Goal: Transaction & Acquisition: Purchase product/service

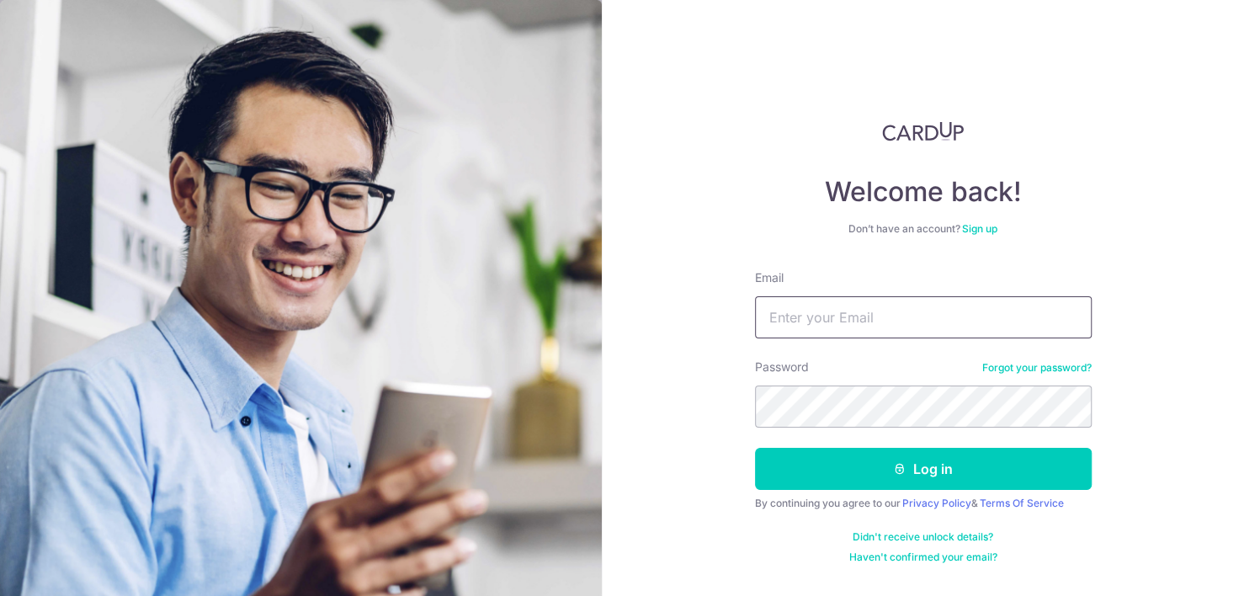
click at [871, 307] on input "Email" at bounding box center [923, 317] width 337 height 42
type input "[PERSON_NAME][EMAIL_ADDRESS][PERSON_NAME][DOMAIN_NAME]"
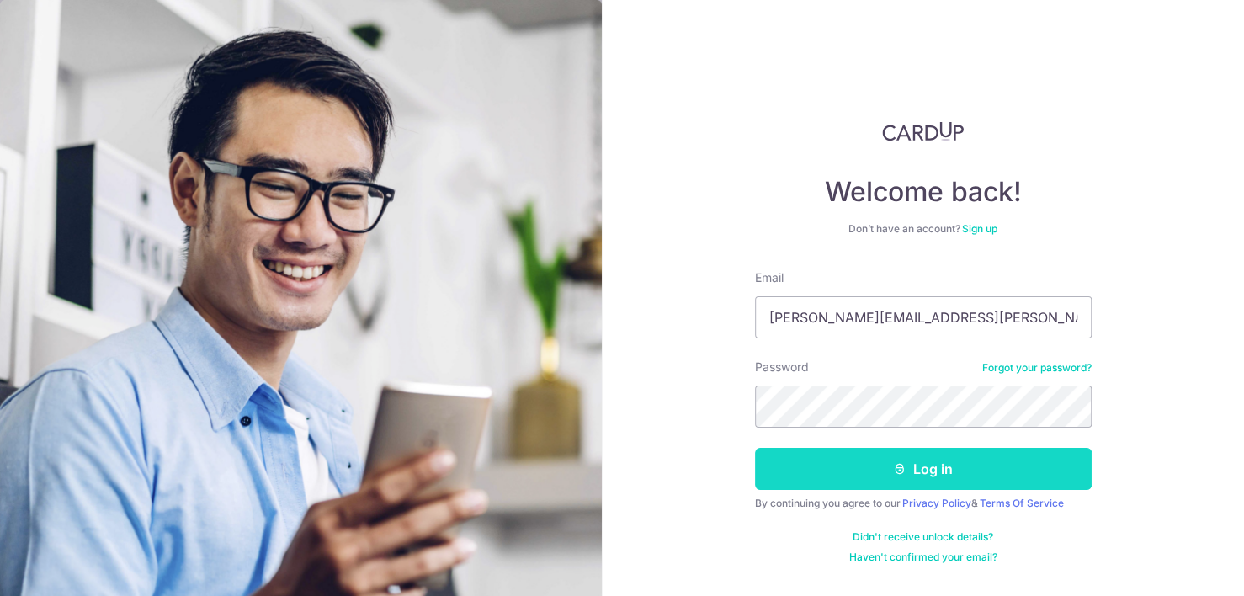
click at [808, 467] on button "Log in" at bounding box center [923, 469] width 337 height 42
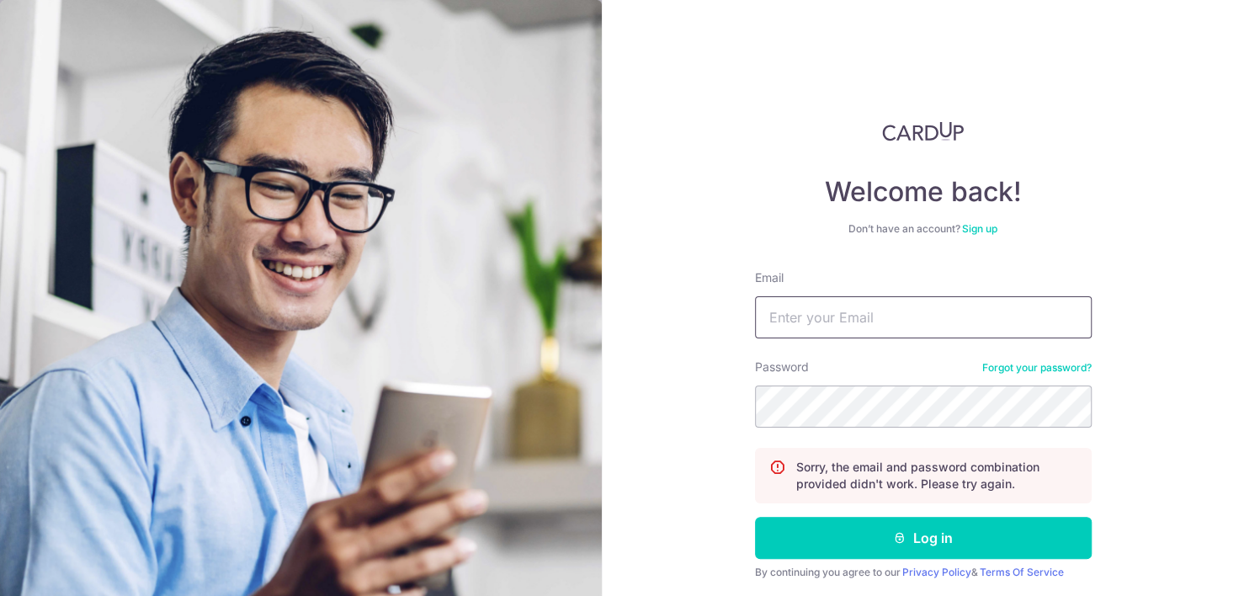
click at [818, 313] on input "Email" at bounding box center [923, 317] width 337 height 42
type input "[PERSON_NAME][EMAIL_ADDRESS][PERSON_NAME][DOMAIN_NAME]"
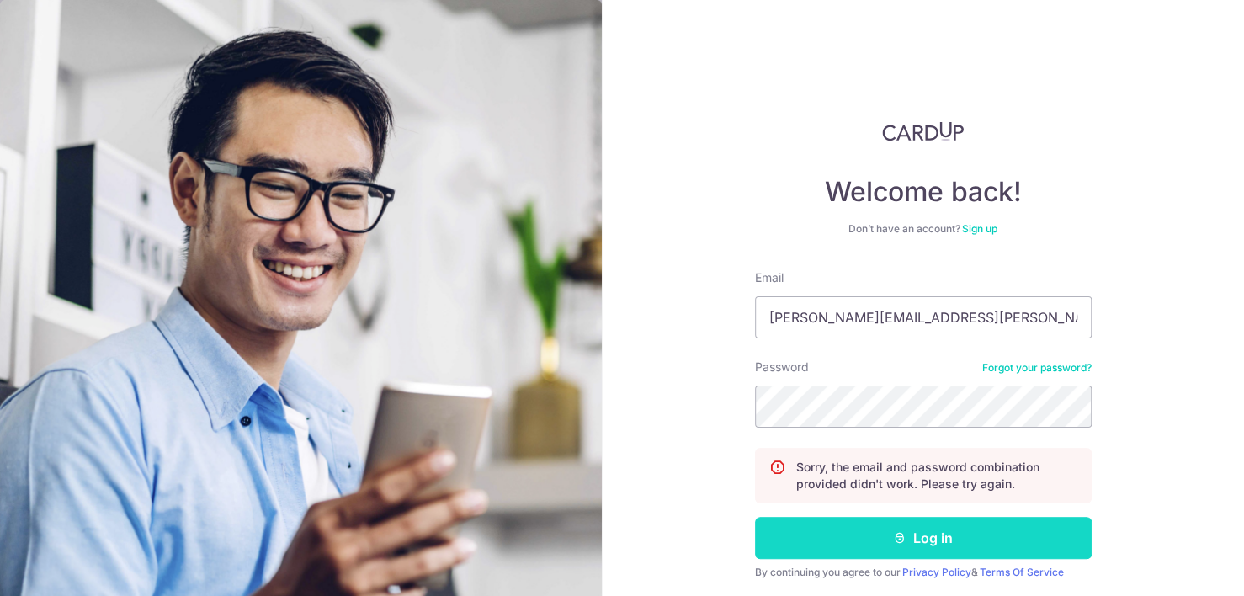
click at [909, 534] on button "Log in" at bounding box center [923, 538] width 337 height 42
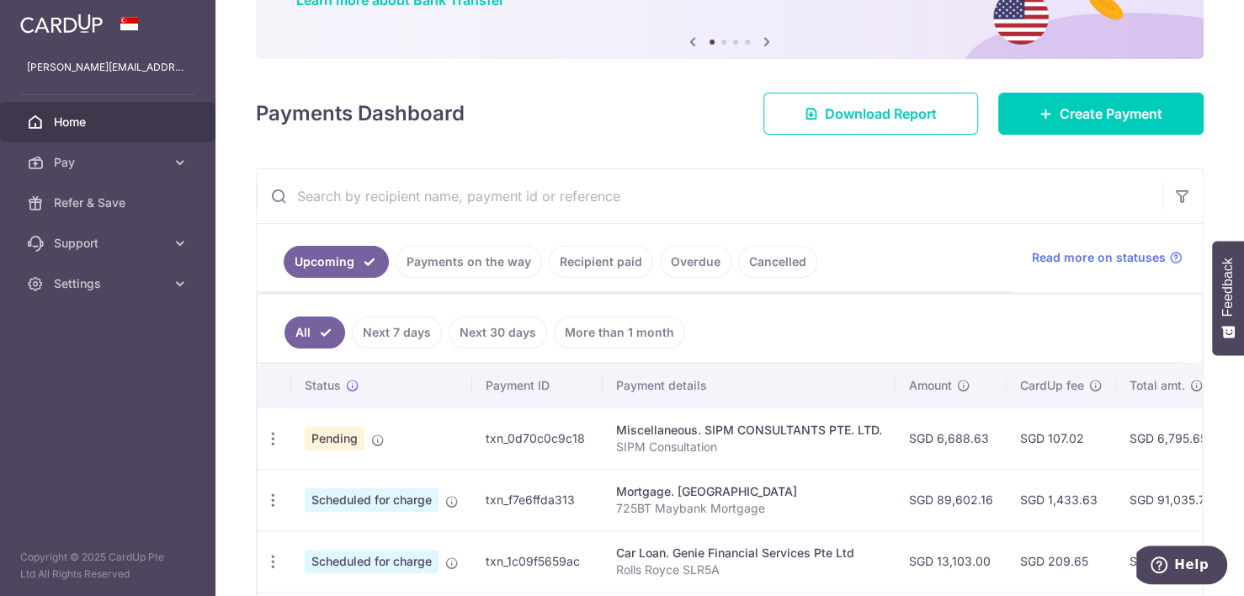
scroll to position [160, 0]
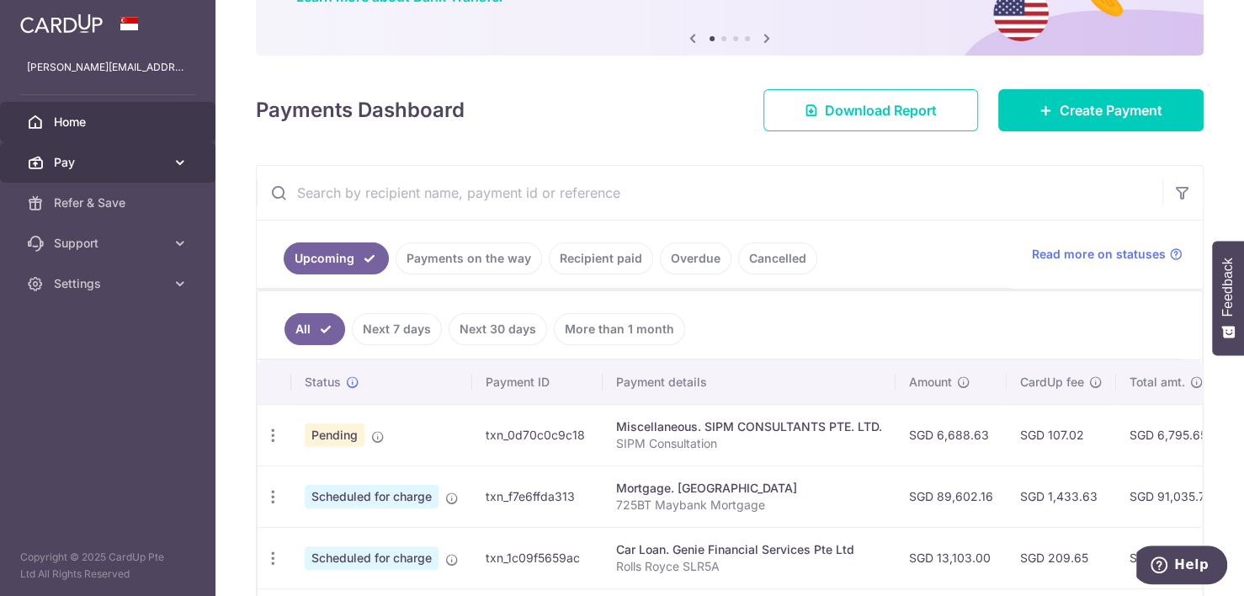
click at [134, 165] on span "Pay" at bounding box center [109, 162] width 111 height 17
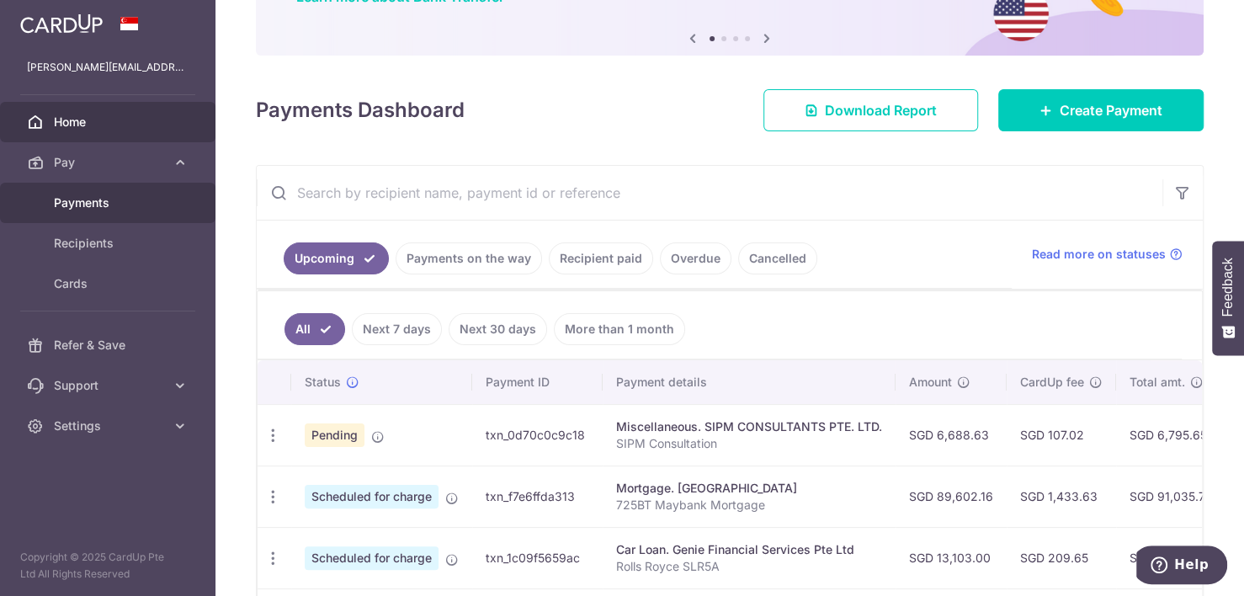
click at [114, 203] on span "Payments" at bounding box center [109, 202] width 111 height 17
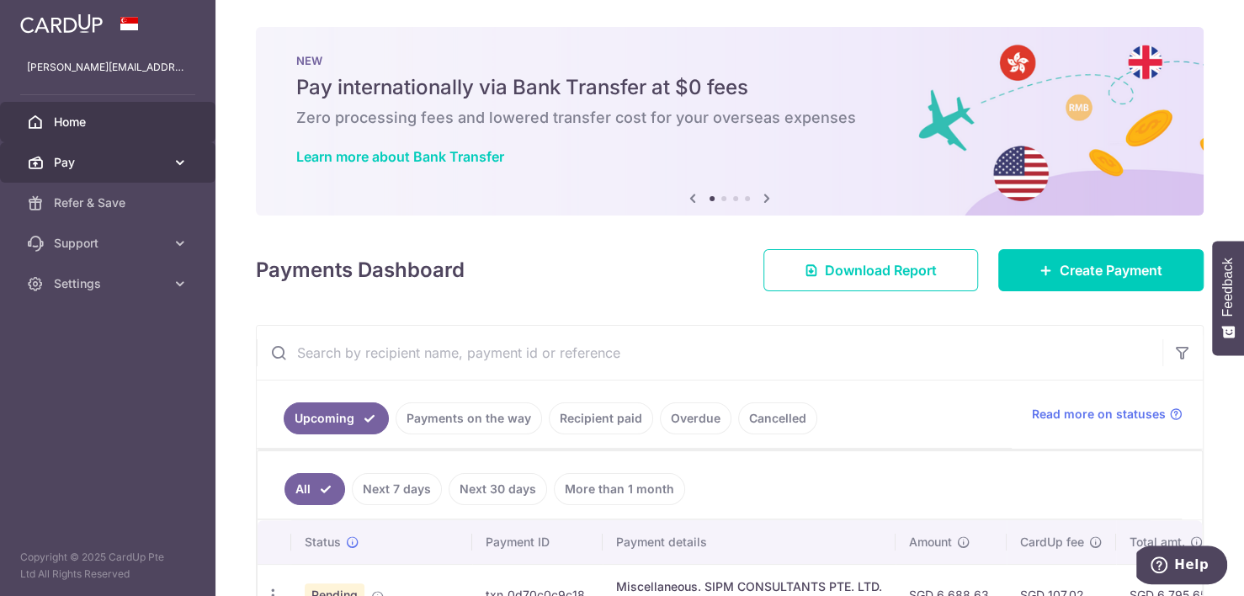
click at [183, 154] on icon at bounding box center [180, 162] width 17 height 17
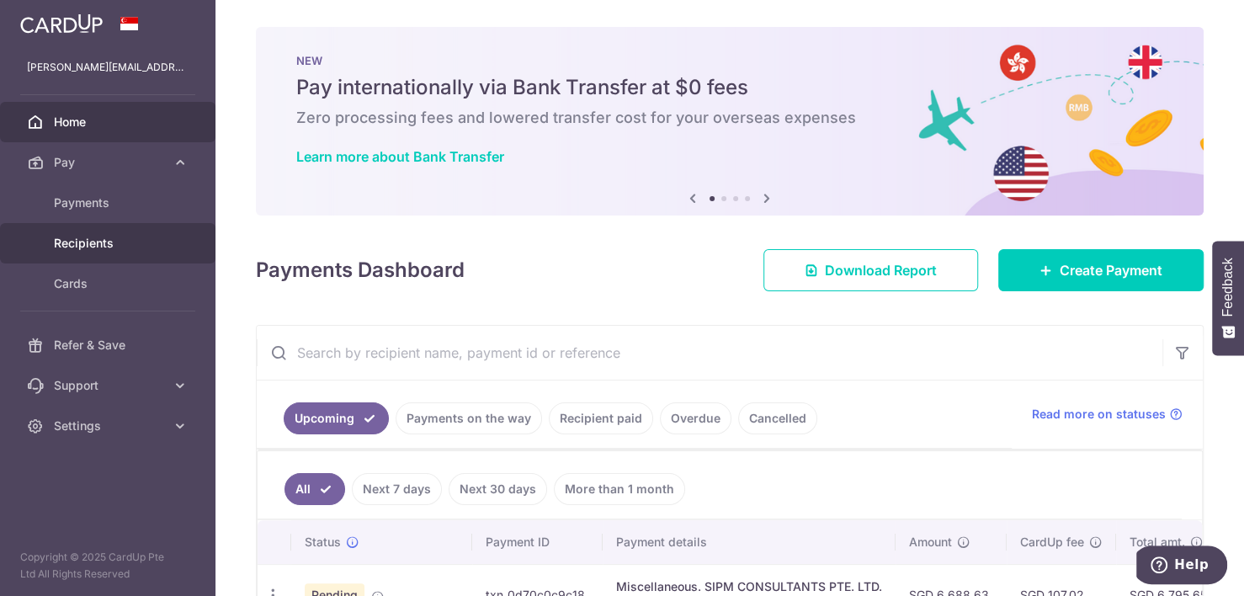
click at [121, 237] on span "Recipients" at bounding box center [109, 243] width 111 height 17
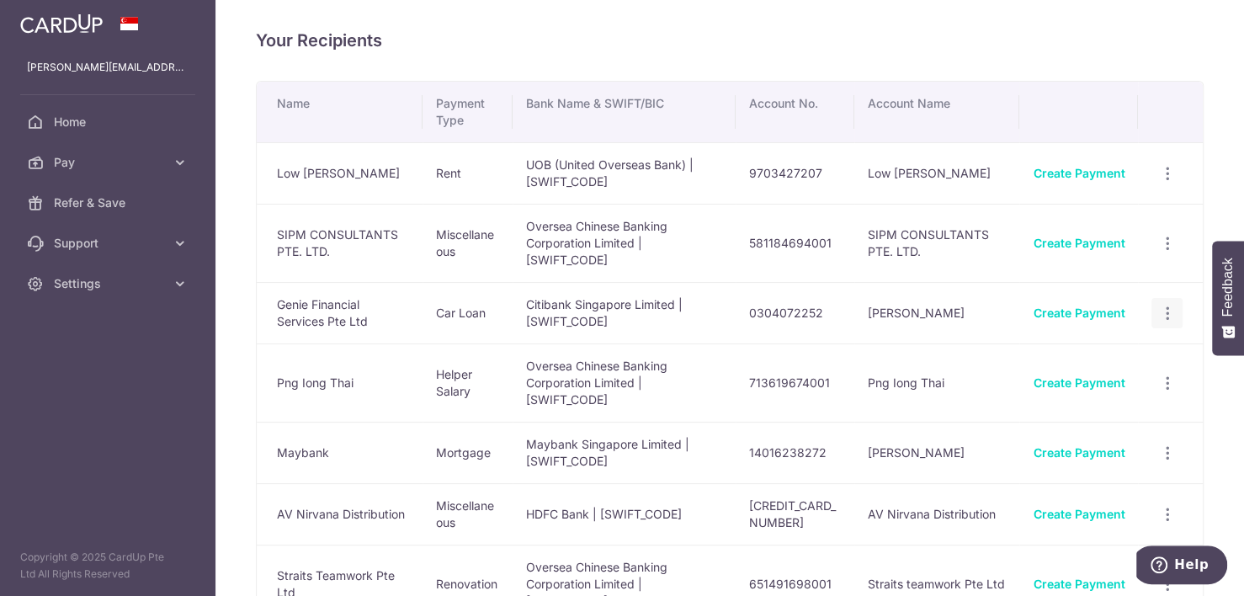
click at [1162, 183] on icon "button" at bounding box center [1167, 174] width 18 height 18
click at [1055, 319] on div "Create Payment" at bounding box center [1079, 313] width 92 height 17
click at [1060, 312] on link "Create Payment" at bounding box center [1079, 313] width 92 height 14
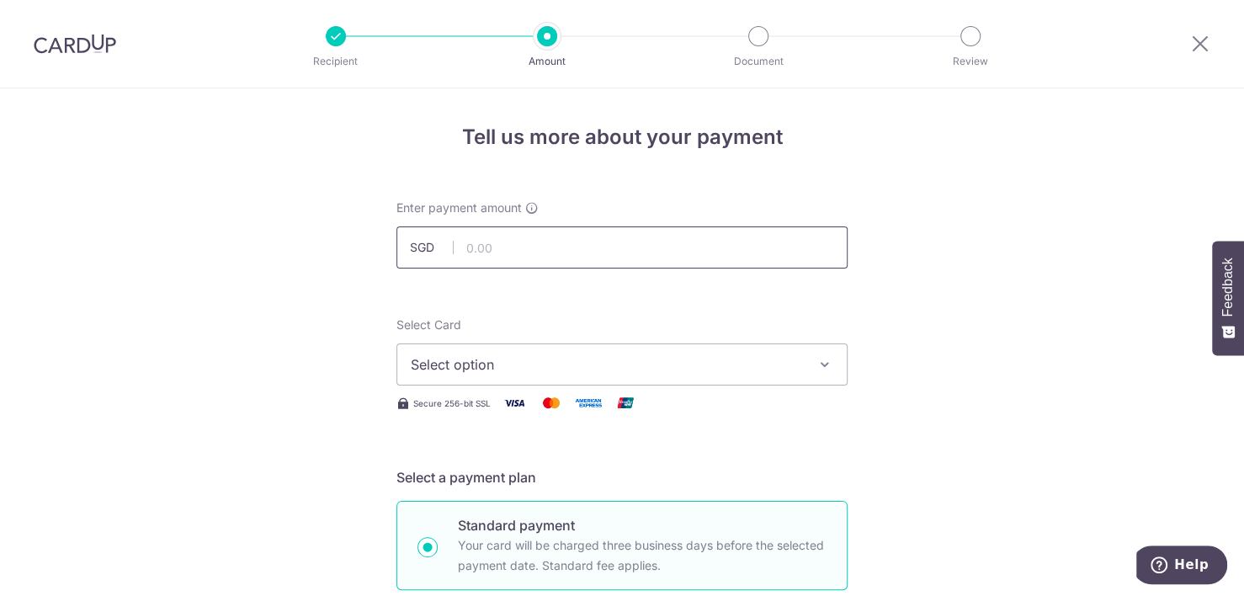
click at [493, 239] on input "text" at bounding box center [622, 247] width 451 height 42
click at [594, 362] on span "Select option" at bounding box center [607, 364] width 392 height 20
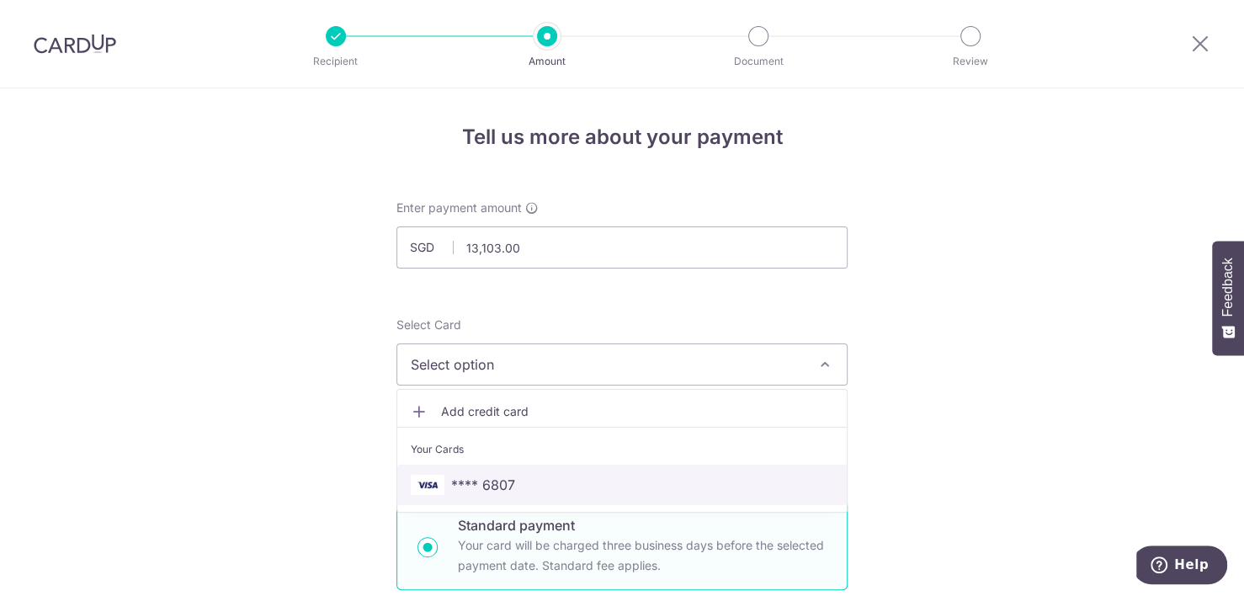
click at [505, 486] on span "**** 6807" at bounding box center [483, 485] width 64 height 20
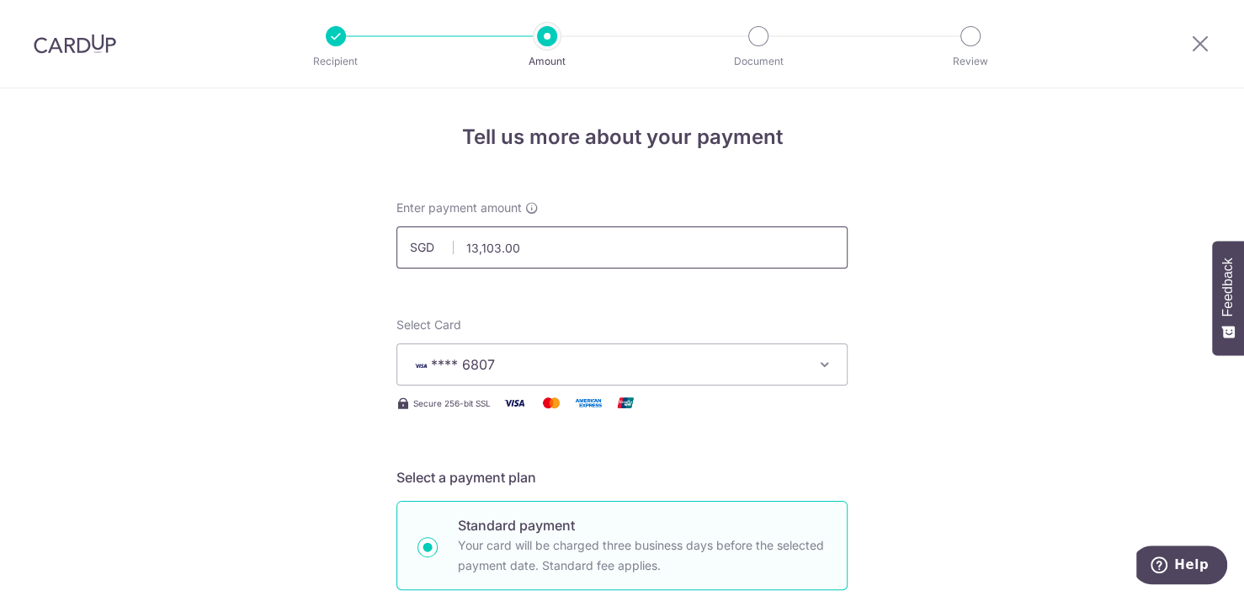
click at [535, 241] on input "13,103.00" at bounding box center [622, 247] width 451 height 42
drag, startPoint x: 535, startPoint y: 241, endPoint x: 424, endPoint y: 244, distance: 111.2
click at [424, 244] on div "SGD 13,103.00 13103.00" at bounding box center [622, 247] width 451 height 42
click at [677, 322] on div "Select Card **** 6807 Add credit card Your Cards **** 6807" at bounding box center [622, 351] width 451 height 69
type input "13,103.00"
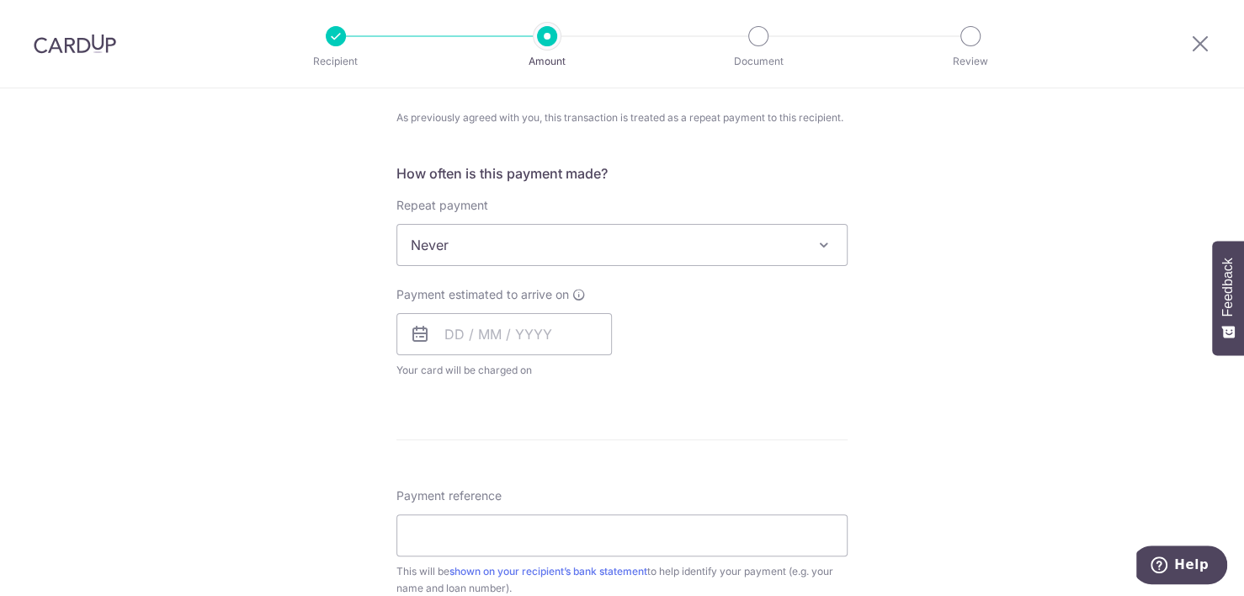
scroll to position [644, 0]
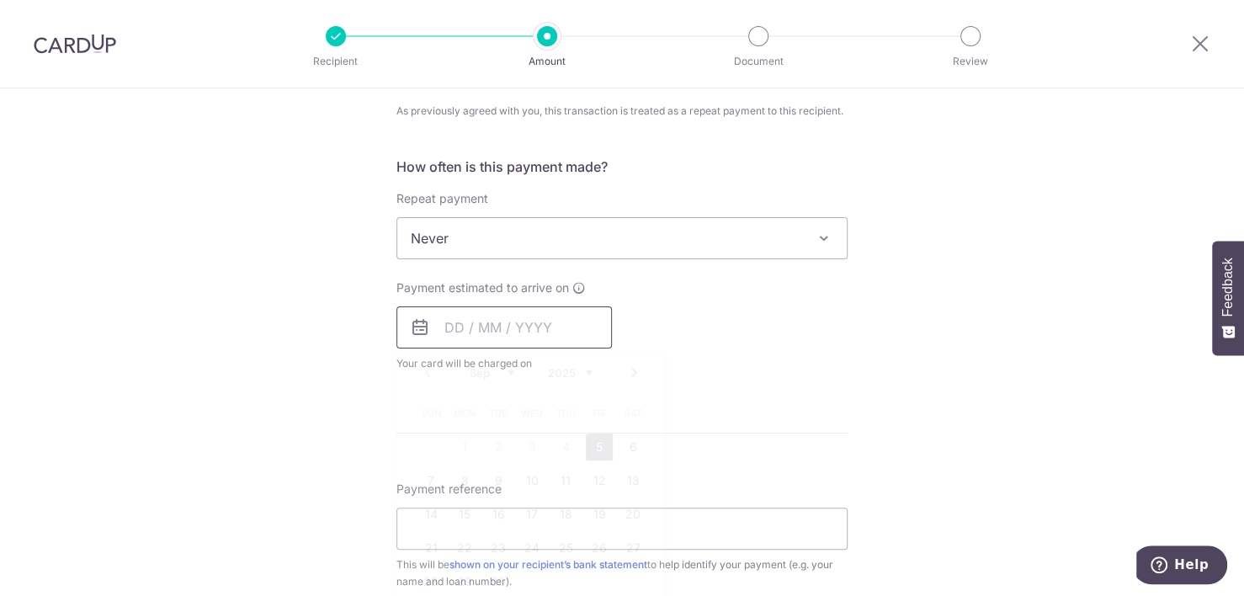
click at [445, 328] on input "text" at bounding box center [505, 327] width 216 height 42
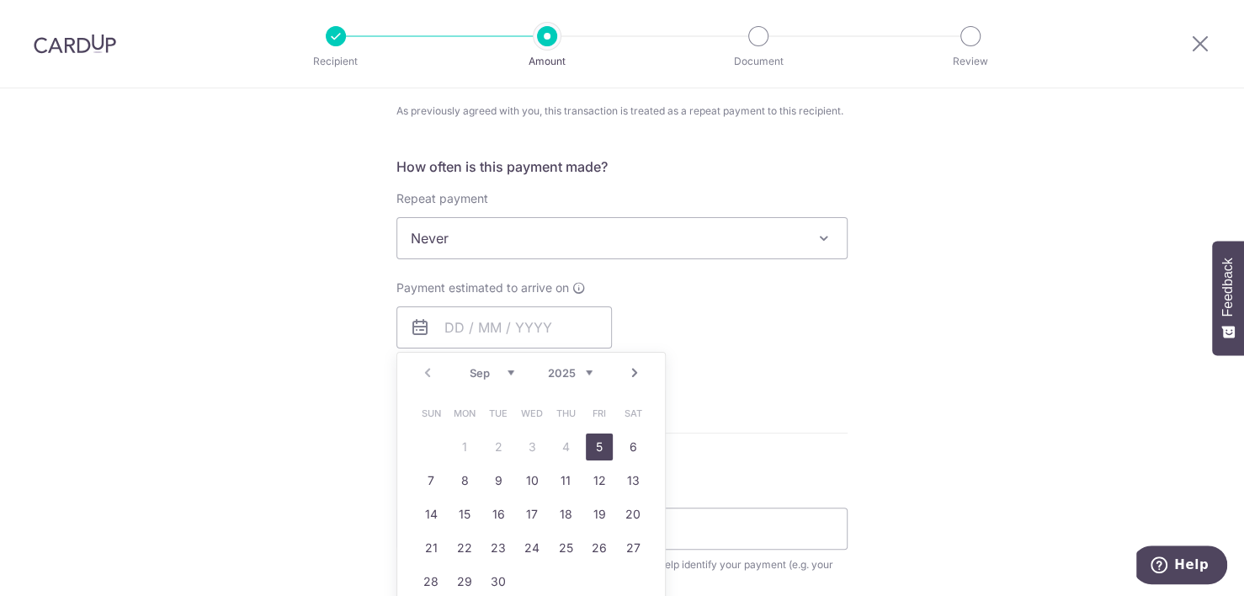
click at [594, 440] on link "5" at bounding box center [599, 447] width 27 height 27
type input "[DATE]"
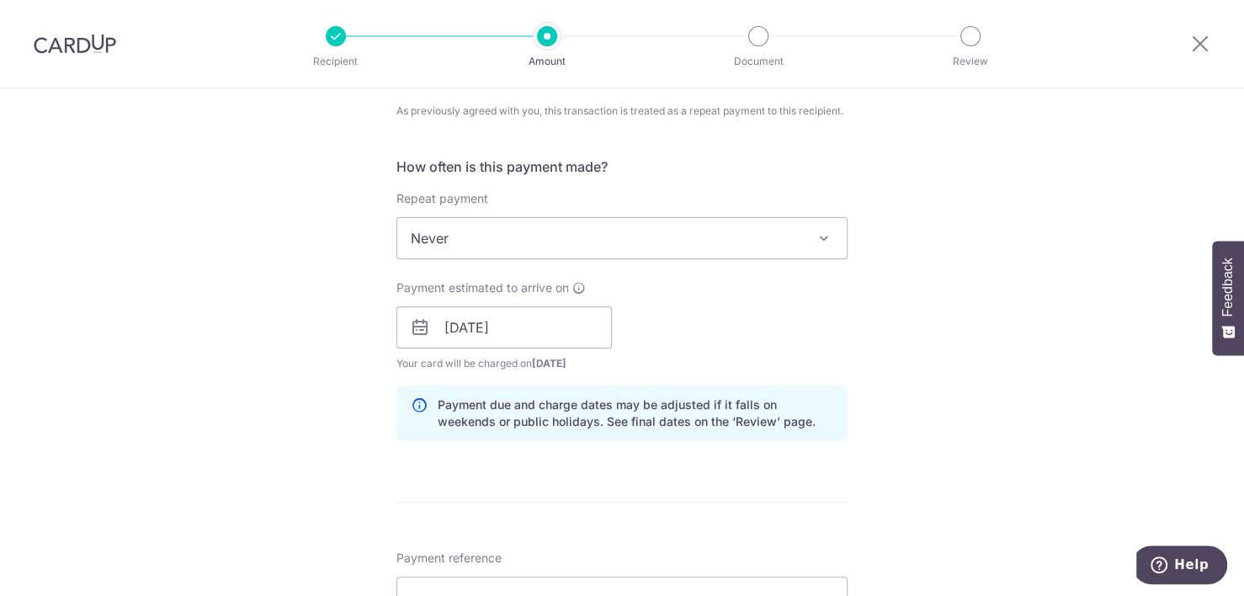
drag, startPoint x: 1237, startPoint y: 255, endPoint x: 1243, endPoint y: 333, distance: 77.7
click at [1243, 333] on button "Feedback" at bounding box center [1228, 298] width 32 height 114
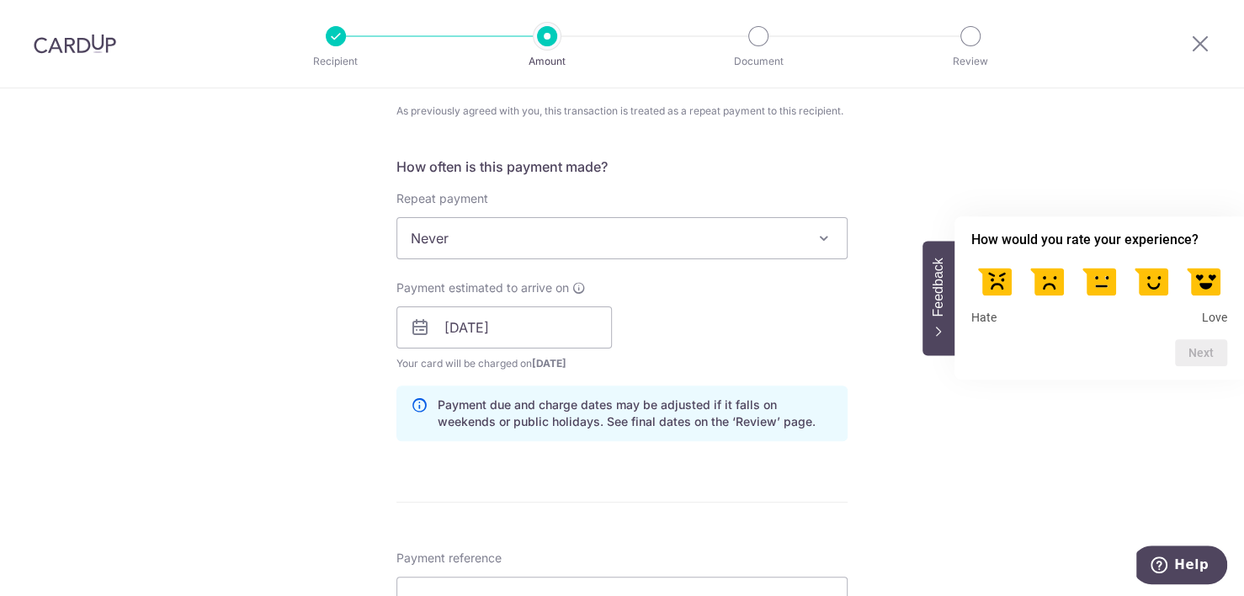
drag, startPoint x: 994, startPoint y: 161, endPoint x: 1243, endPoint y: 164, distance: 248.4
click at [1000, 161] on div "Tell us more about your payment Enter payment amount SGD 13,103.00 13103.00 Sel…" at bounding box center [622, 270] width 1244 height 1653
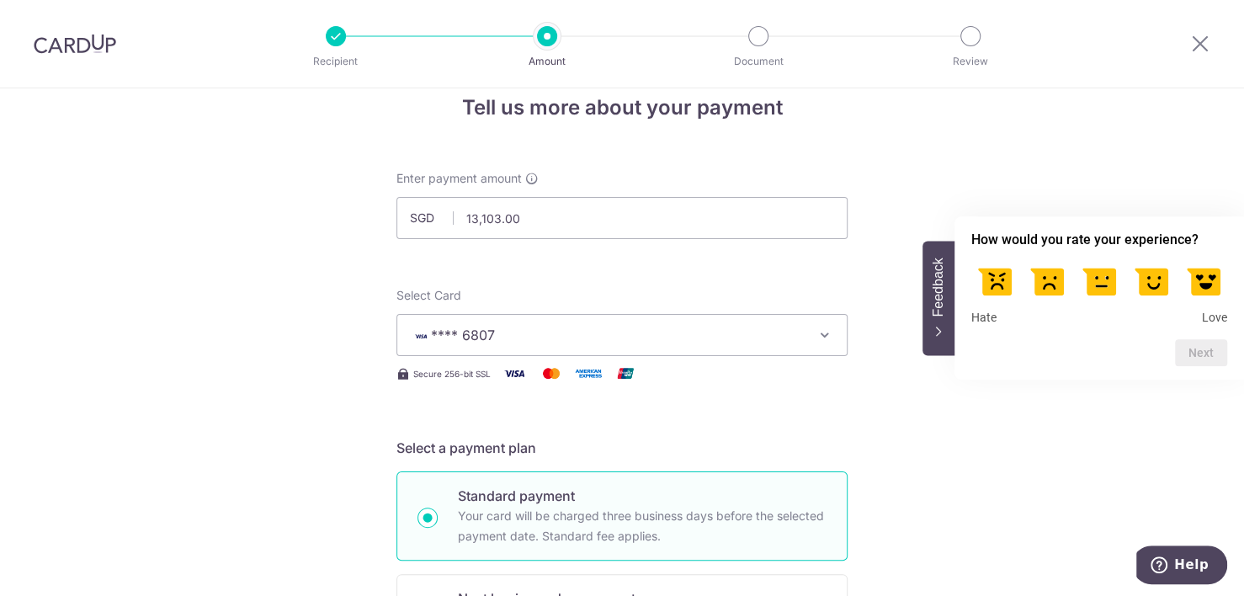
scroll to position [0, 0]
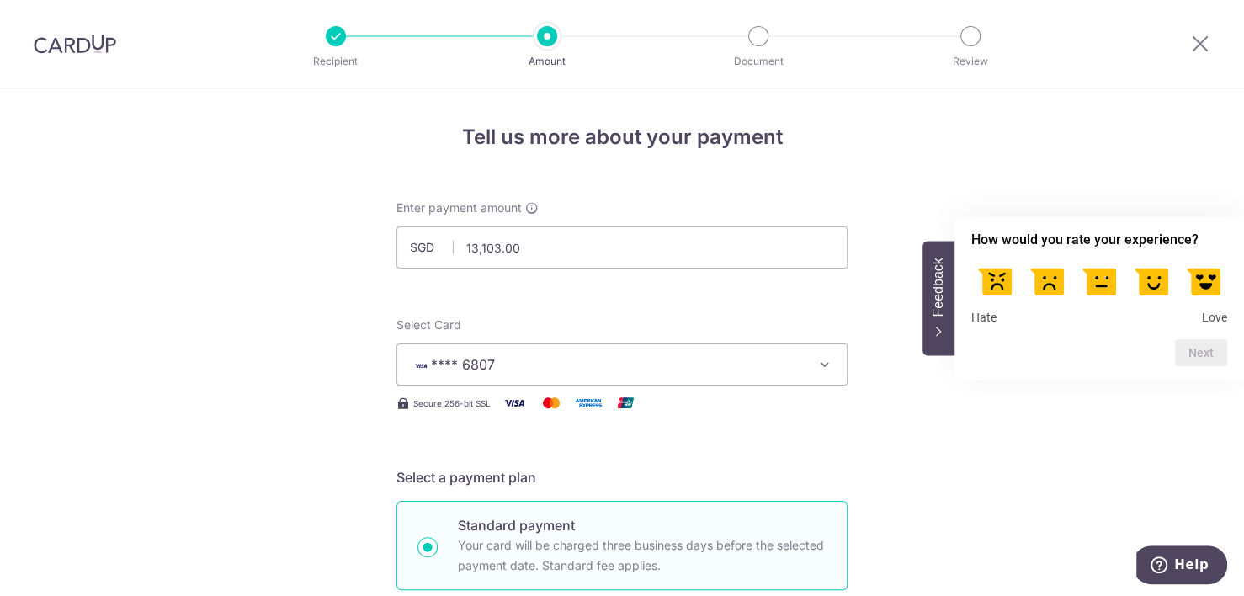
click at [936, 330] on icon "Feedback - Hide survey" at bounding box center [939, 332] width 10 height 11
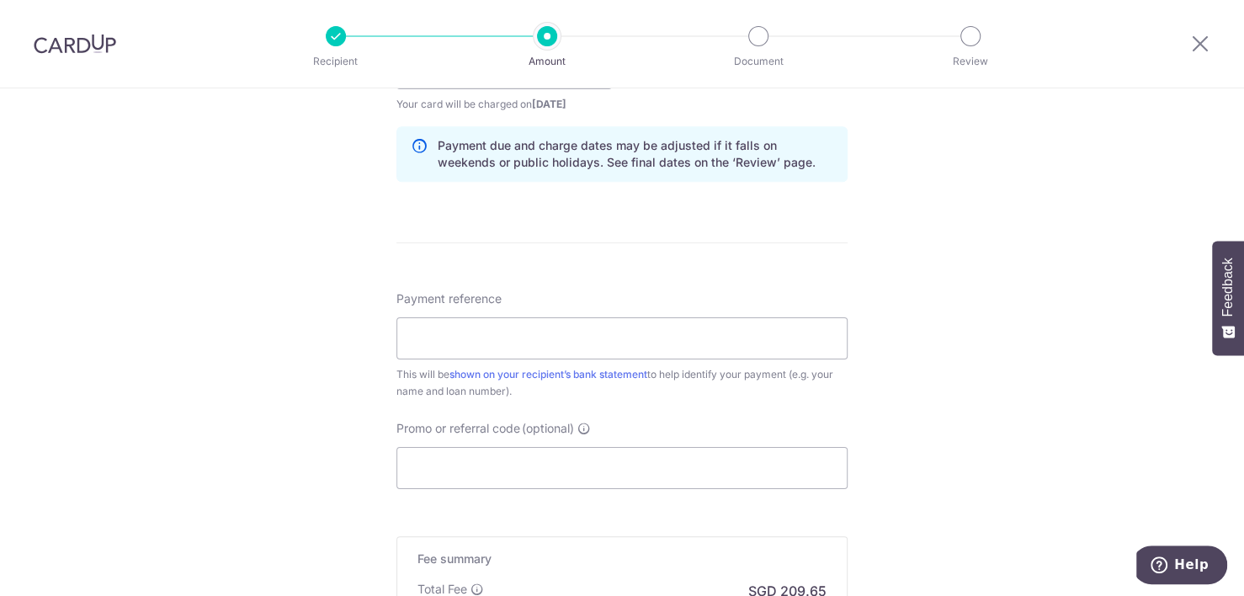
scroll to position [907, 0]
click at [463, 341] on input "Payment reference" at bounding box center [622, 335] width 451 height 42
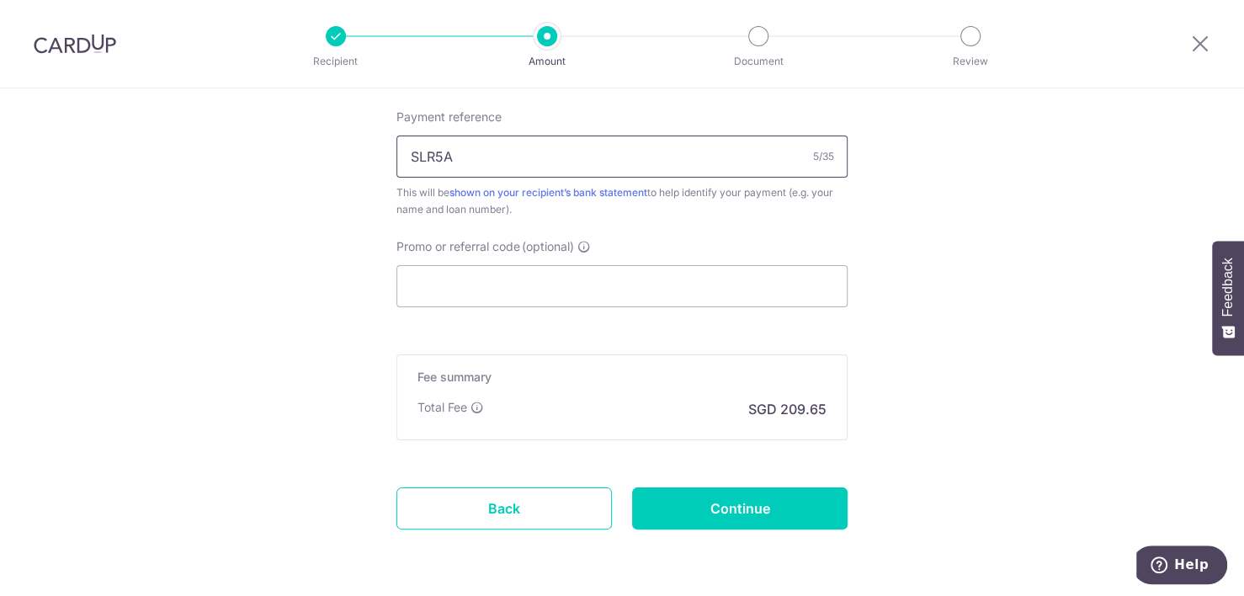
scroll to position [1142, 0]
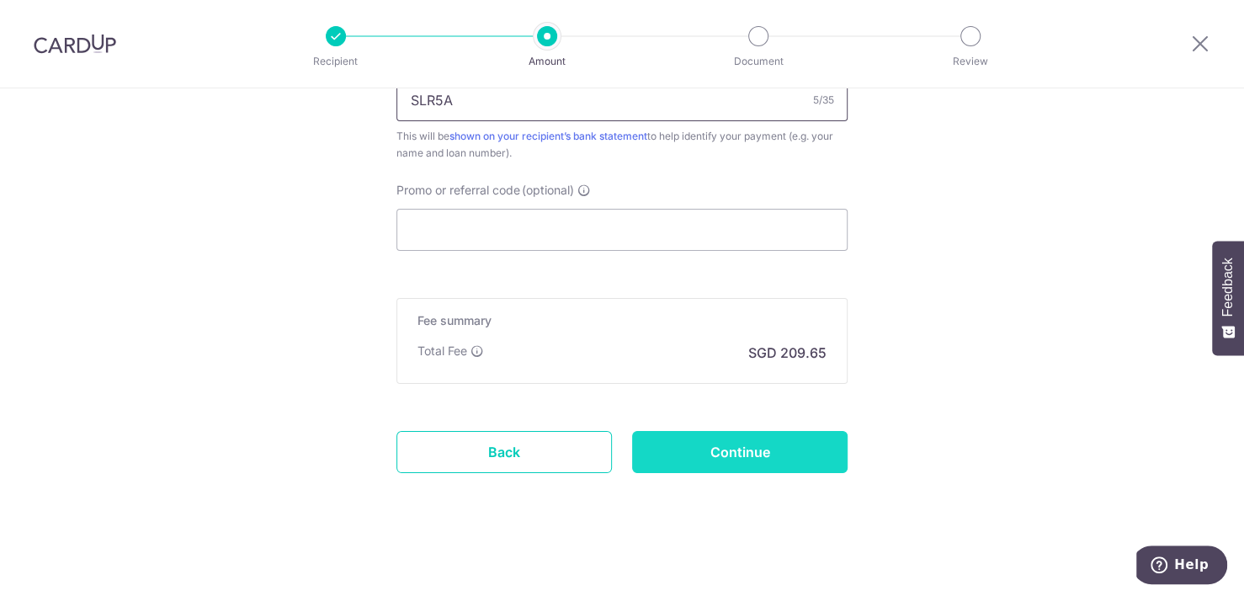
type input "SLR5A"
click at [746, 447] on input "Continue" at bounding box center [740, 452] width 216 height 42
type input "Create Schedule"
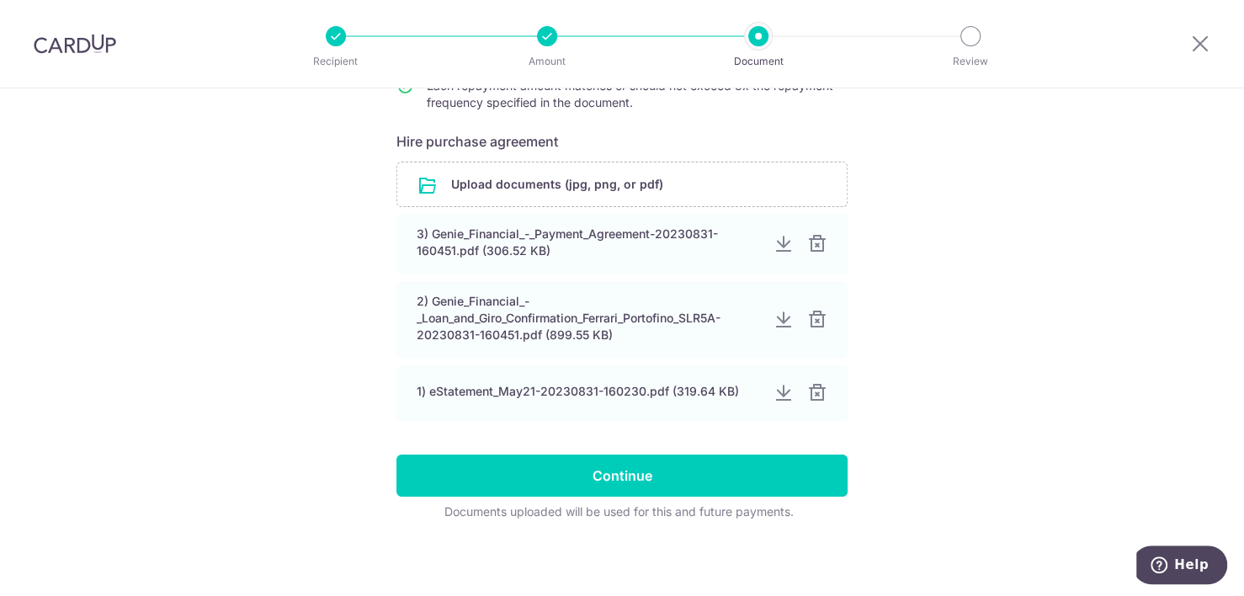
scroll to position [278, 0]
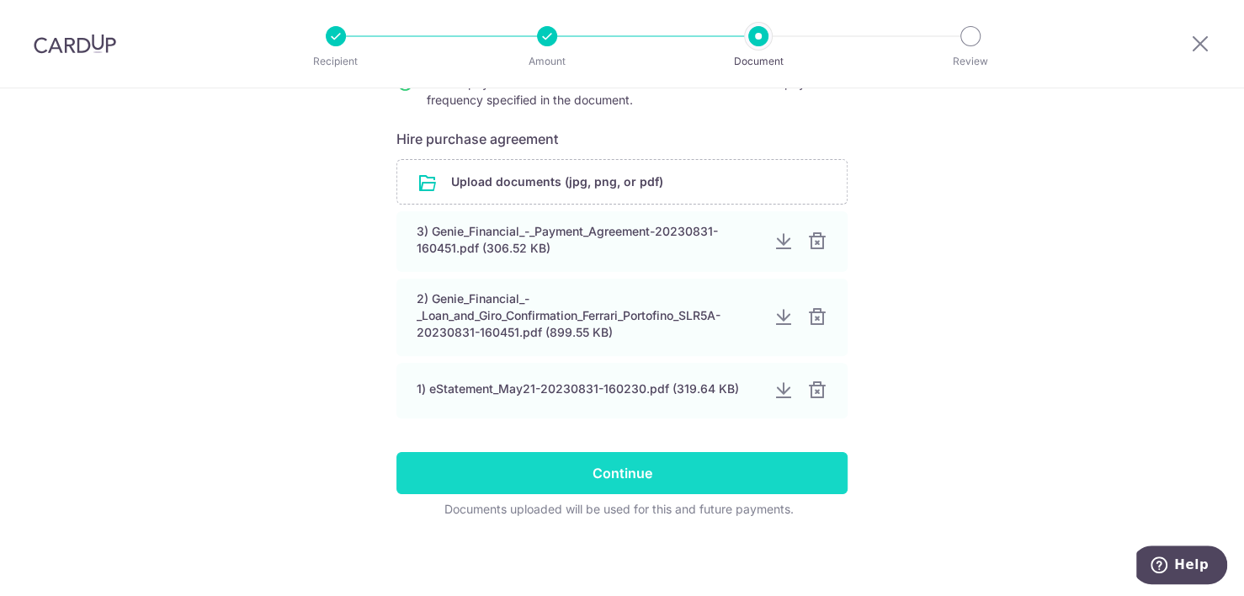
click at [647, 470] on input "Continue" at bounding box center [622, 473] width 451 height 42
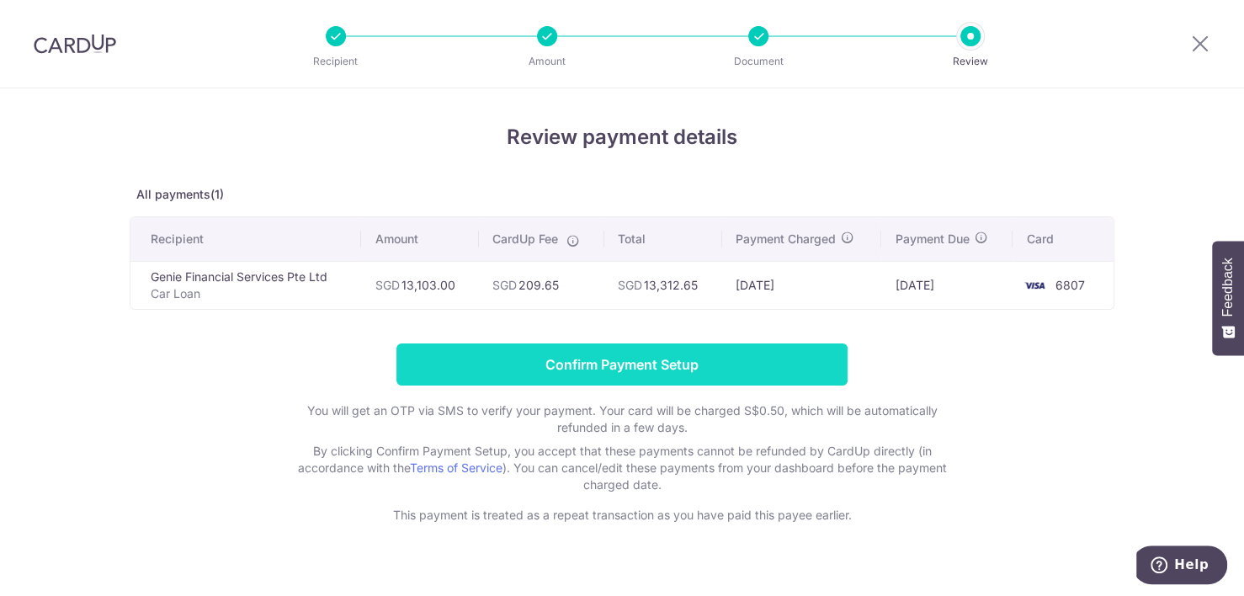
click at [592, 369] on input "Confirm Payment Setup" at bounding box center [622, 364] width 451 height 42
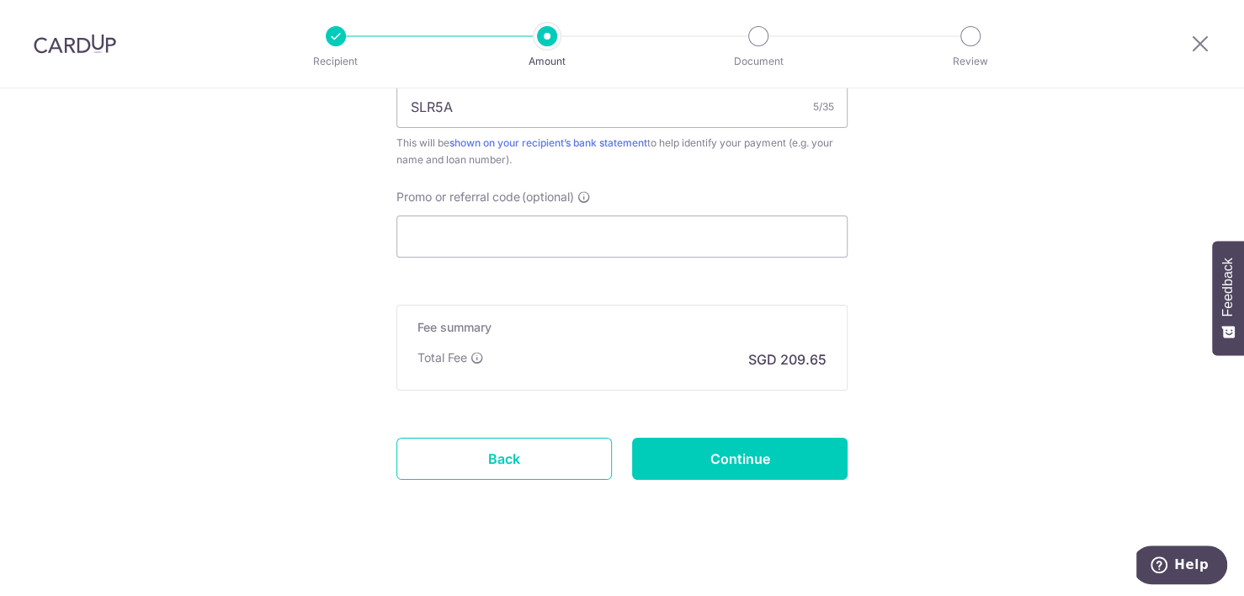
scroll to position [1211, 0]
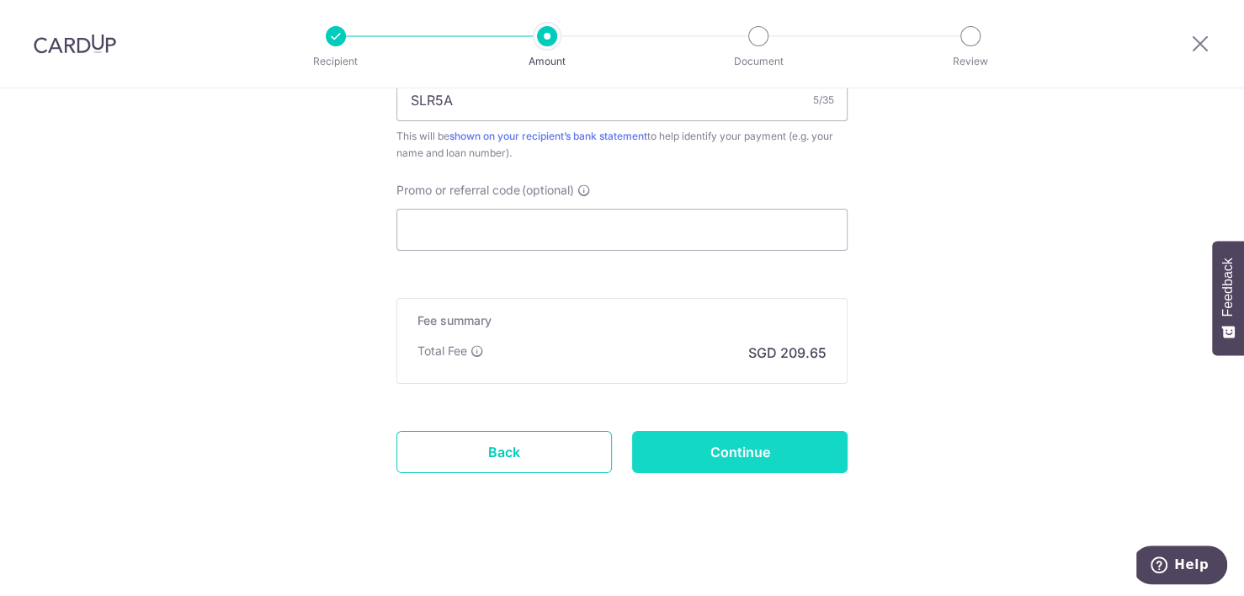
click at [721, 468] on input "Continue" at bounding box center [740, 452] width 216 height 42
type input "Update Schedule"
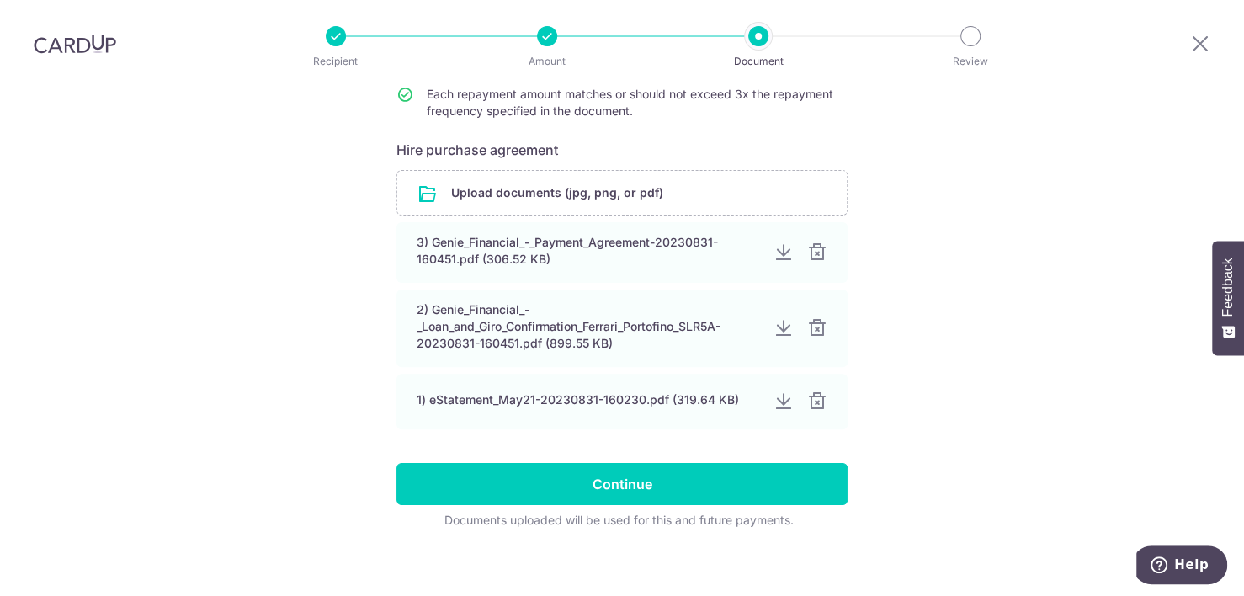
scroll to position [278, 0]
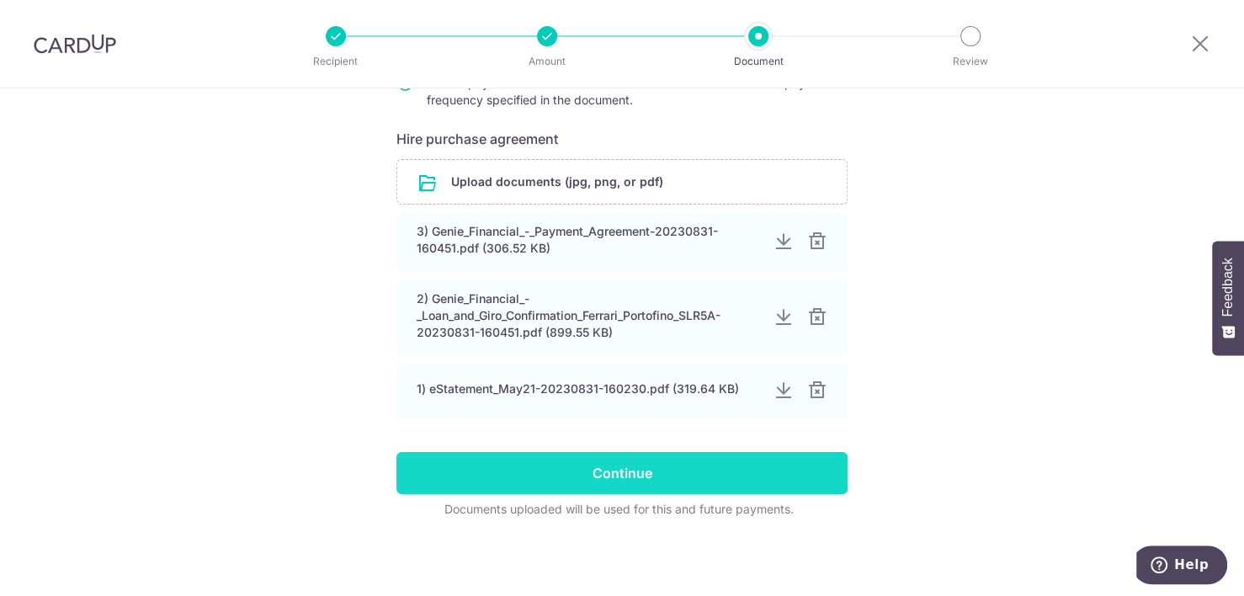
click at [589, 471] on input "Continue" at bounding box center [622, 473] width 451 height 42
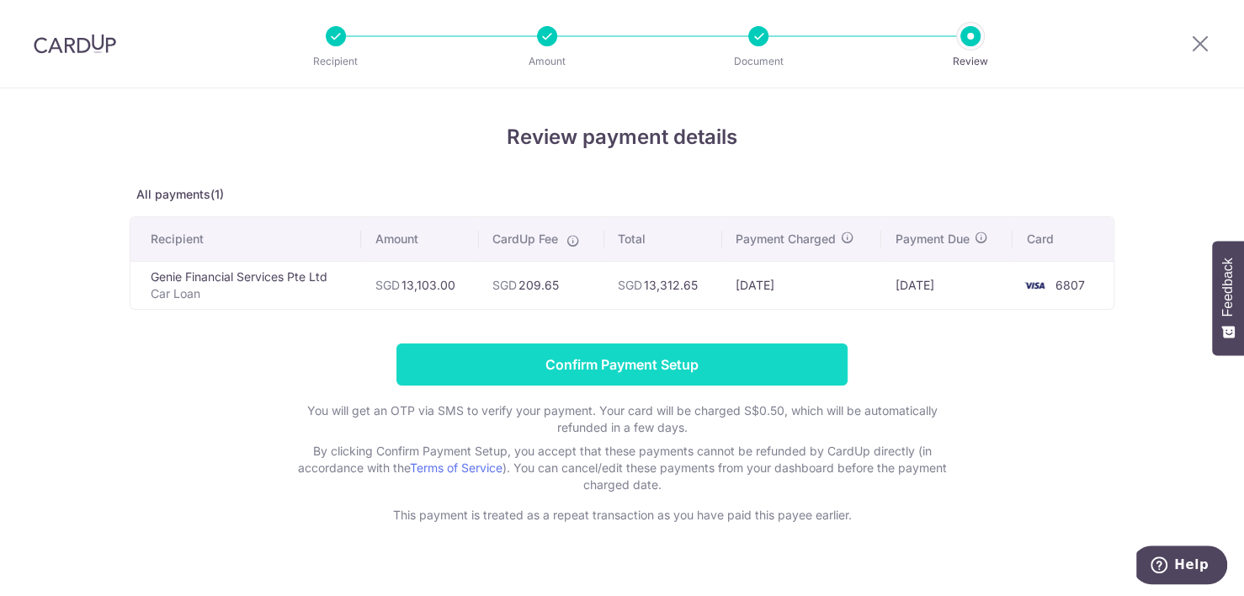
click at [610, 371] on input "Confirm Payment Setup" at bounding box center [622, 364] width 451 height 42
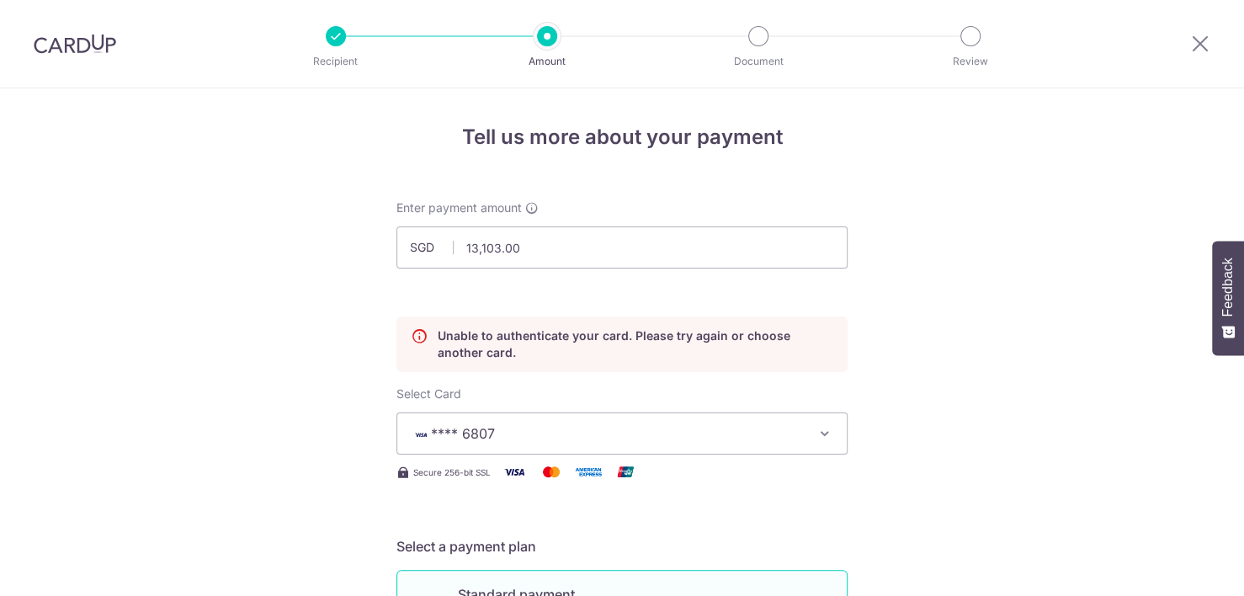
scroll to position [227, 0]
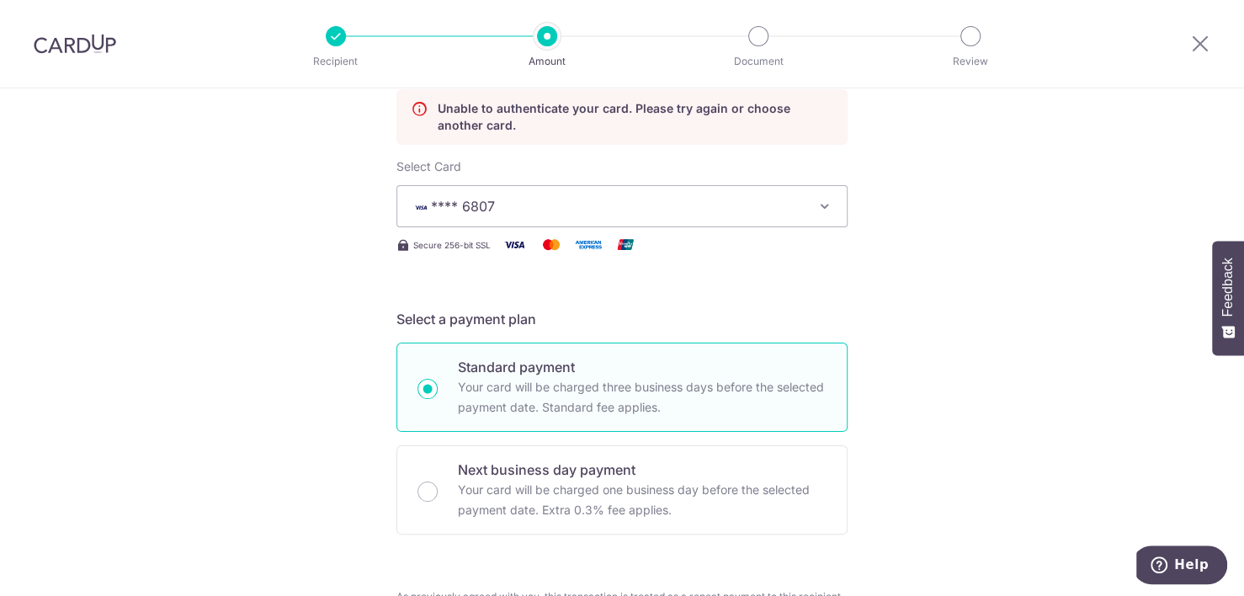
click at [1201, 30] on div at bounding box center [1201, 44] width 88 height 88
drag, startPoint x: 1192, startPoint y: 44, endPoint x: 700, endPoint y: 109, distance: 496.8
click at [1192, 44] on icon at bounding box center [1200, 43] width 20 height 21
